Goal: Use online tool/utility: Utilize a website feature to perform a specific function

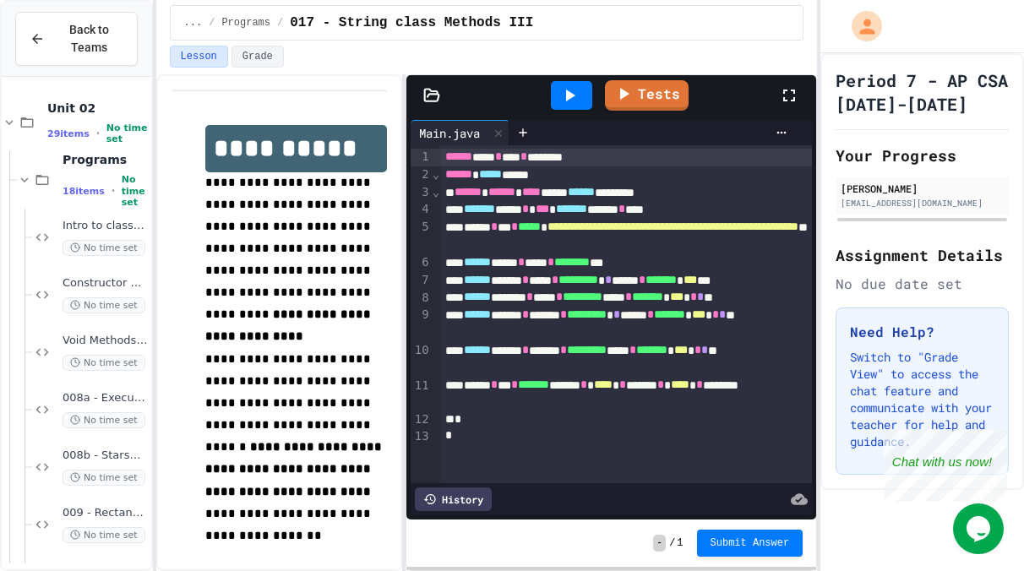
click at [572, 99] on icon at bounding box center [570, 95] width 20 height 20
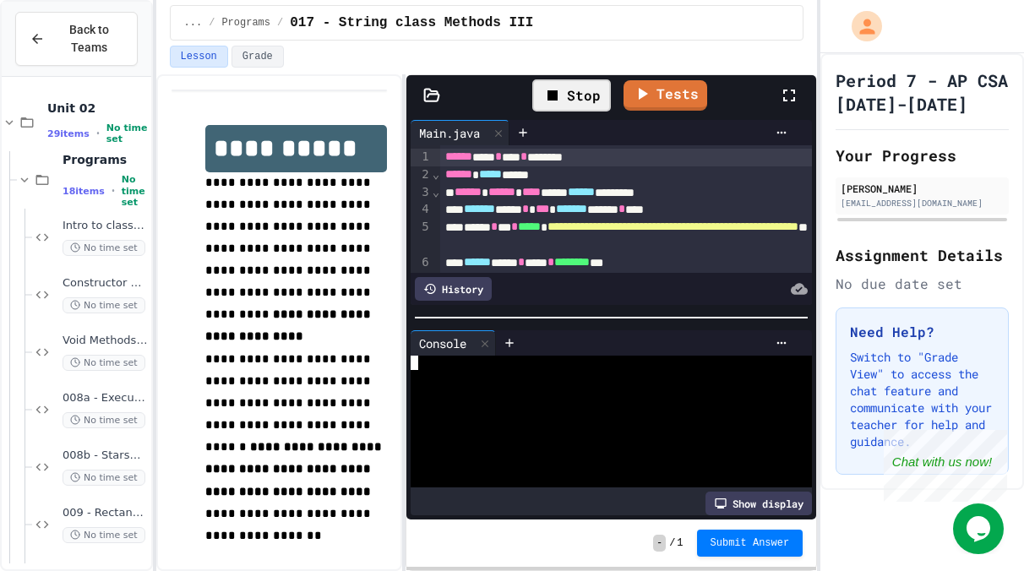
click at [481, 371] on div at bounding box center [605, 377] width 388 height 14
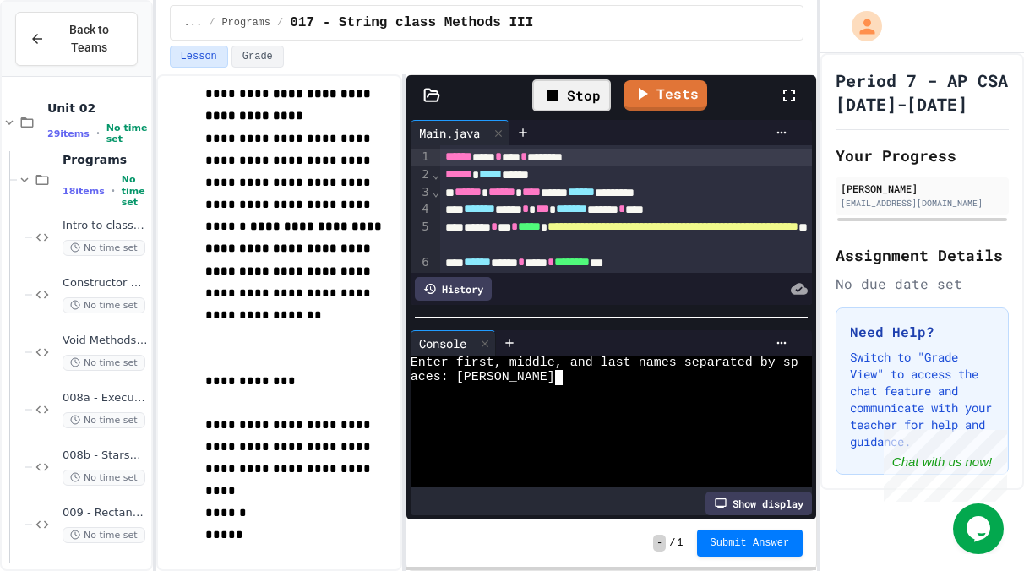
scroll to position [0, 17]
type textarea "*****"
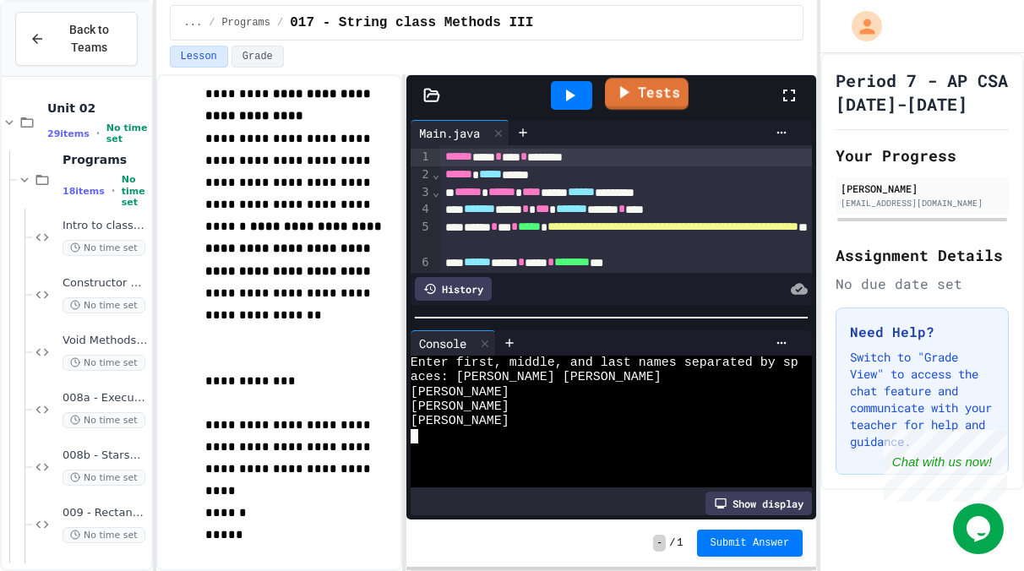
click at [673, 89] on link "Tests" at bounding box center [648, 94] width 84 height 32
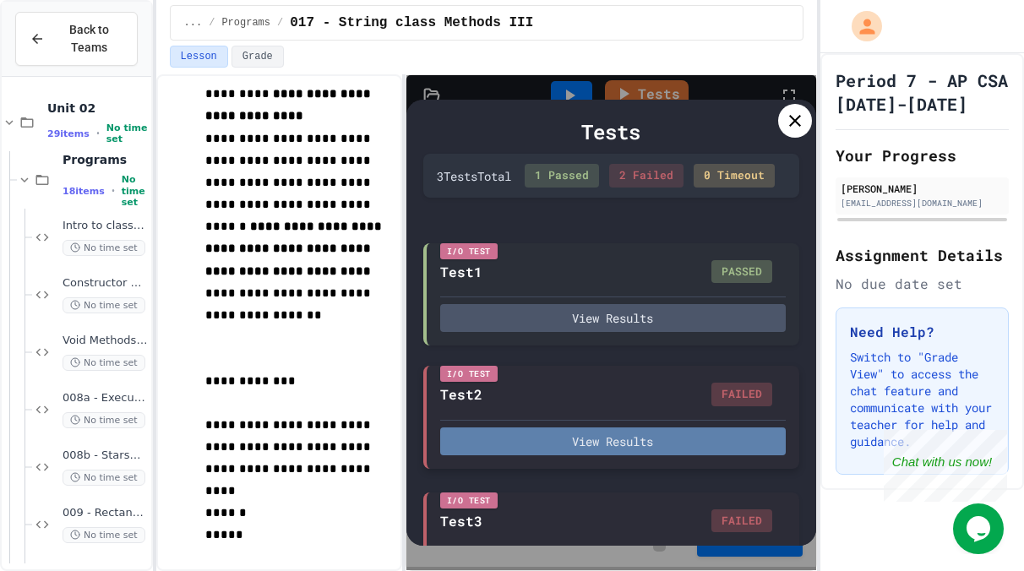
click at [562, 449] on button "View Results" at bounding box center [613, 442] width 346 height 28
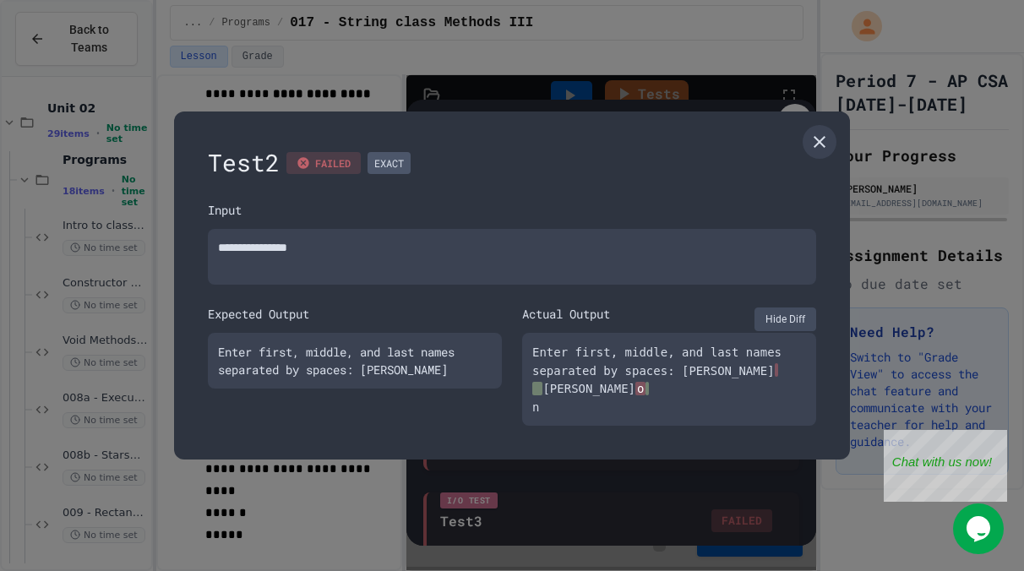
click at [790, 308] on button "Hide Diff" at bounding box center [786, 320] width 62 height 24
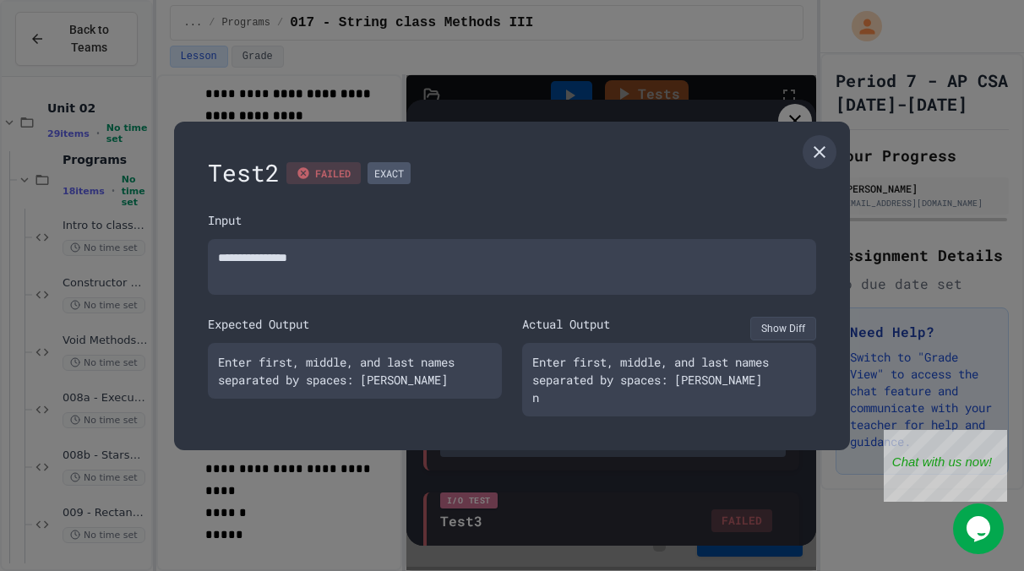
click at [781, 317] on button "Show Diff" at bounding box center [784, 329] width 66 height 24
type textarea "*"
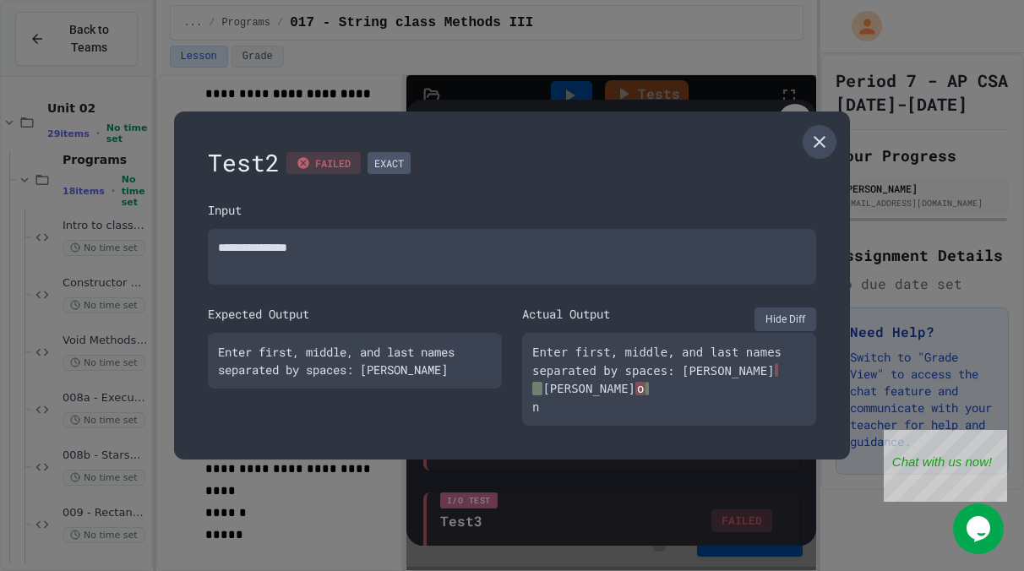
click at [811, 132] on icon at bounding box center [820, 142] width 20 height 20
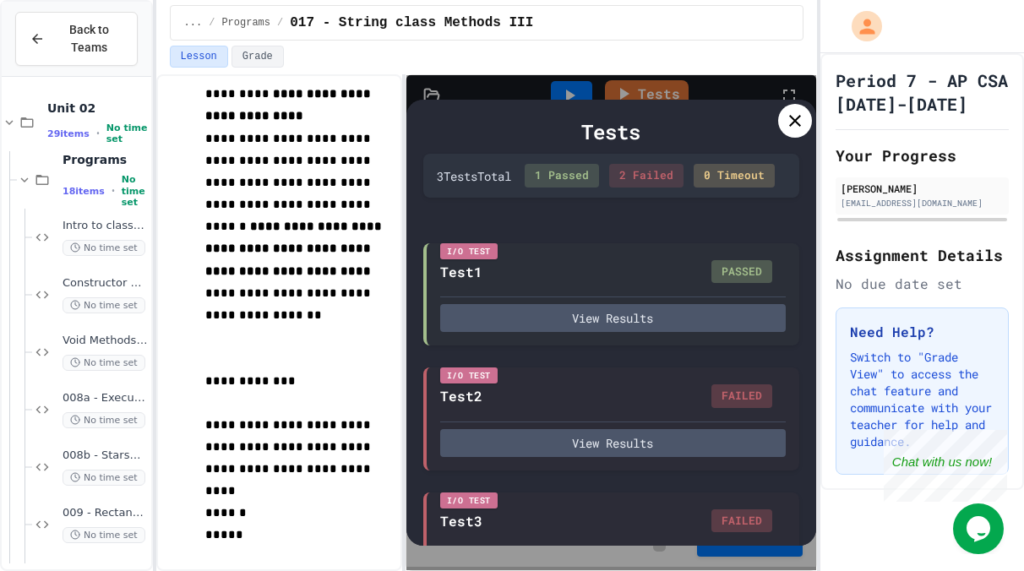
click at [789, 117] on icon at bounding box center [795, 121] width 20 height 20
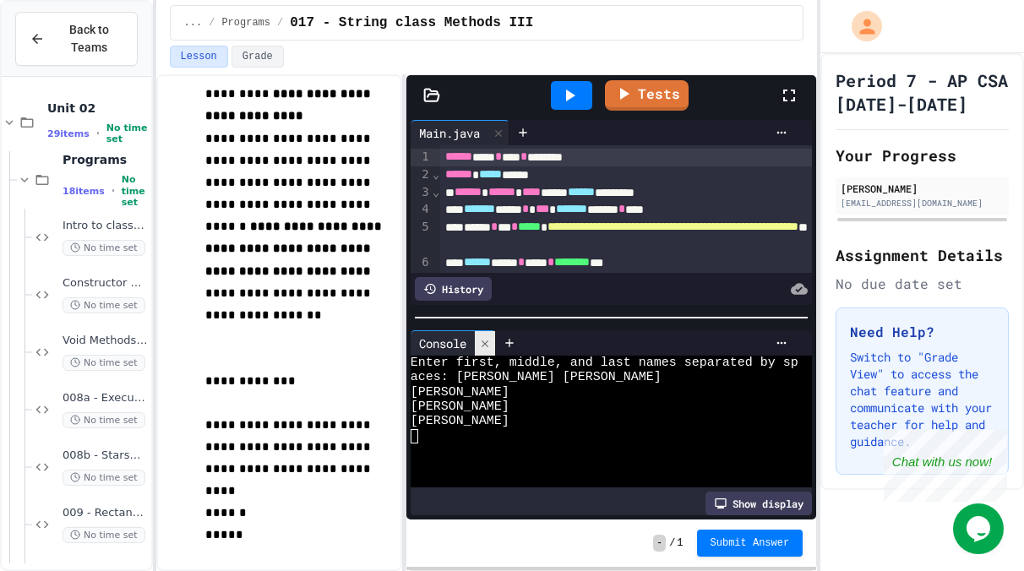
click at [483, 343] on icon at bounding box center [485, 344] width 12 height 12
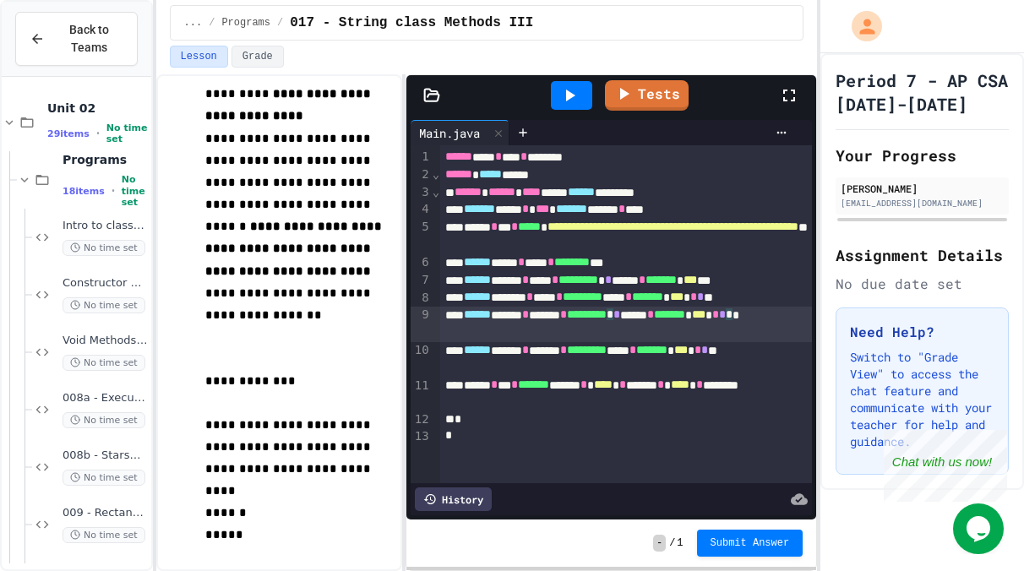
click at [472, 332] on div "****** ***** * ****** * ********* * * ****** * ******* * *** * * * * *" at bounding box center [626, 324] width 373 height 35
click at [702, 356] on span "*" at bounding box center [705, 350] width 7 height 12
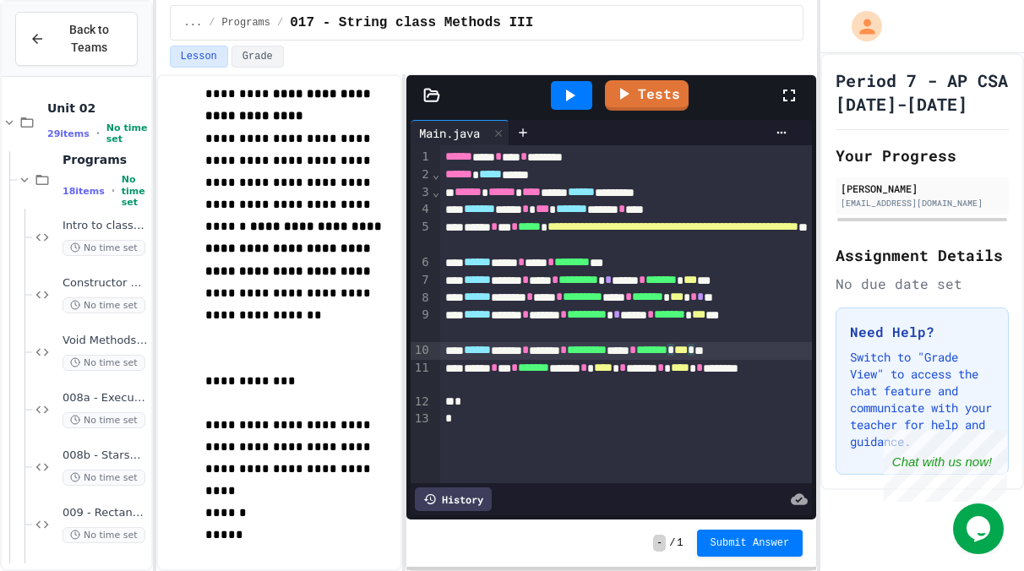
click at [797, 300] on div "****** ****** * **** * ********* ***** * ******* * *** * * * **" at bounding box center [626, 298] width 373 height 18
click at [573, 91] on icon at bounding box center [570, 95] width 20 height 20
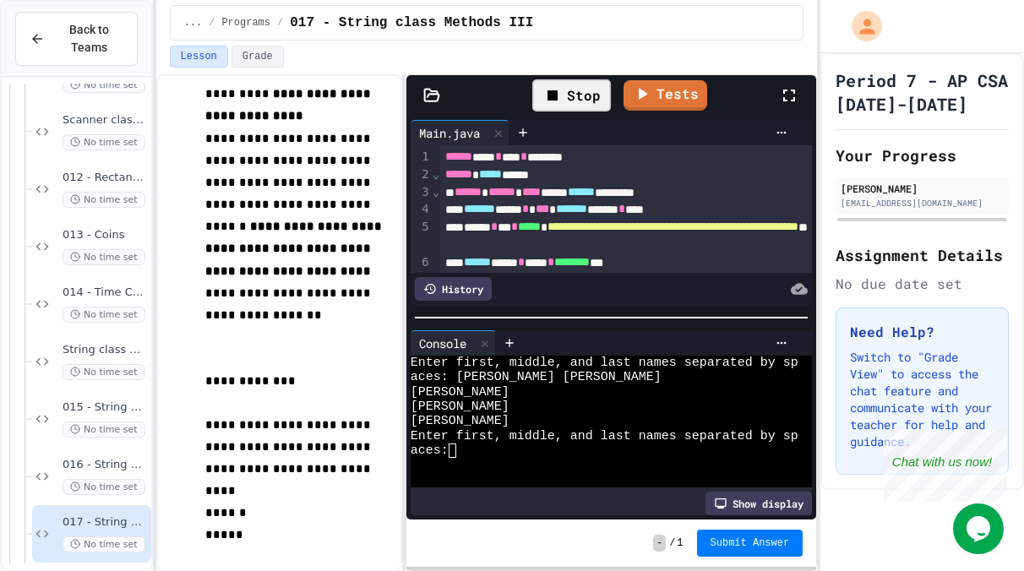
scroll to position [568, 0]
click at [586, 109] on div "Stop" at bounding box center [571, 95] width 79 height 32
click at [576, 87] on icon at bounding box center [570, 95] width 20 height 20
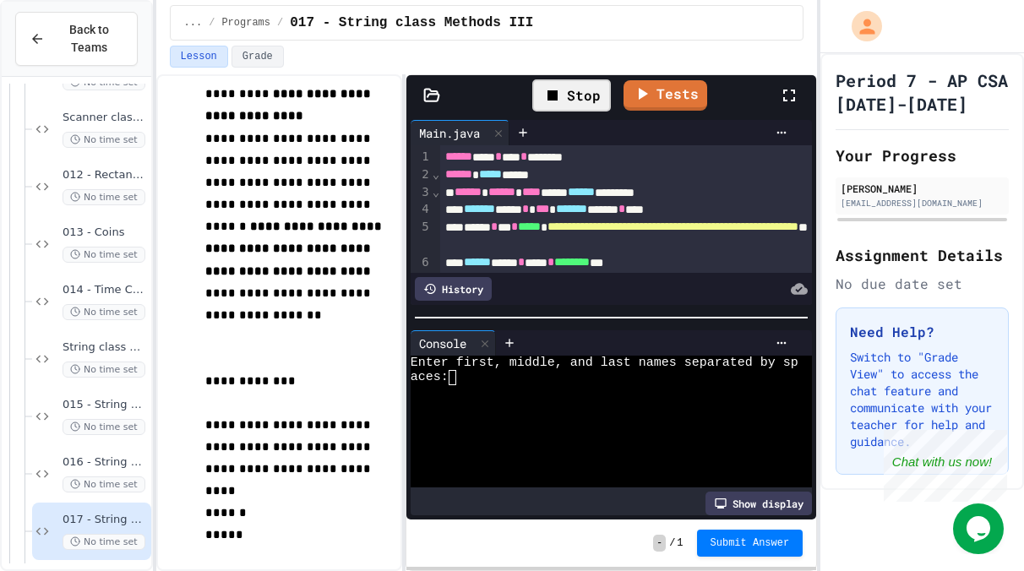
click at [532, 378] on div "aces:" at bounding box center [605, 377] width 388 height 14
